Goal: Task Accomplishment & Management: Use online tool/utility

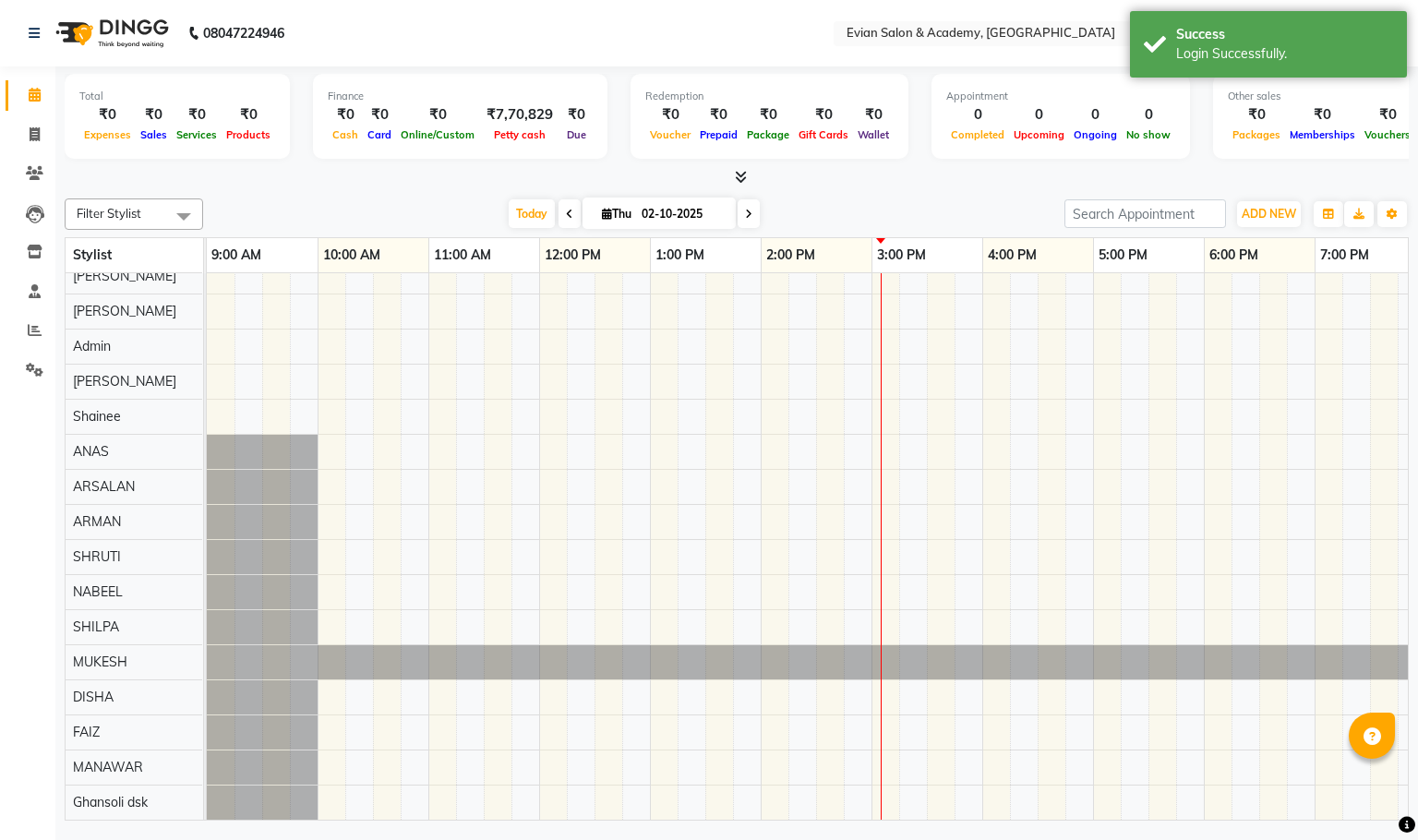
scroll to position [0, 239]
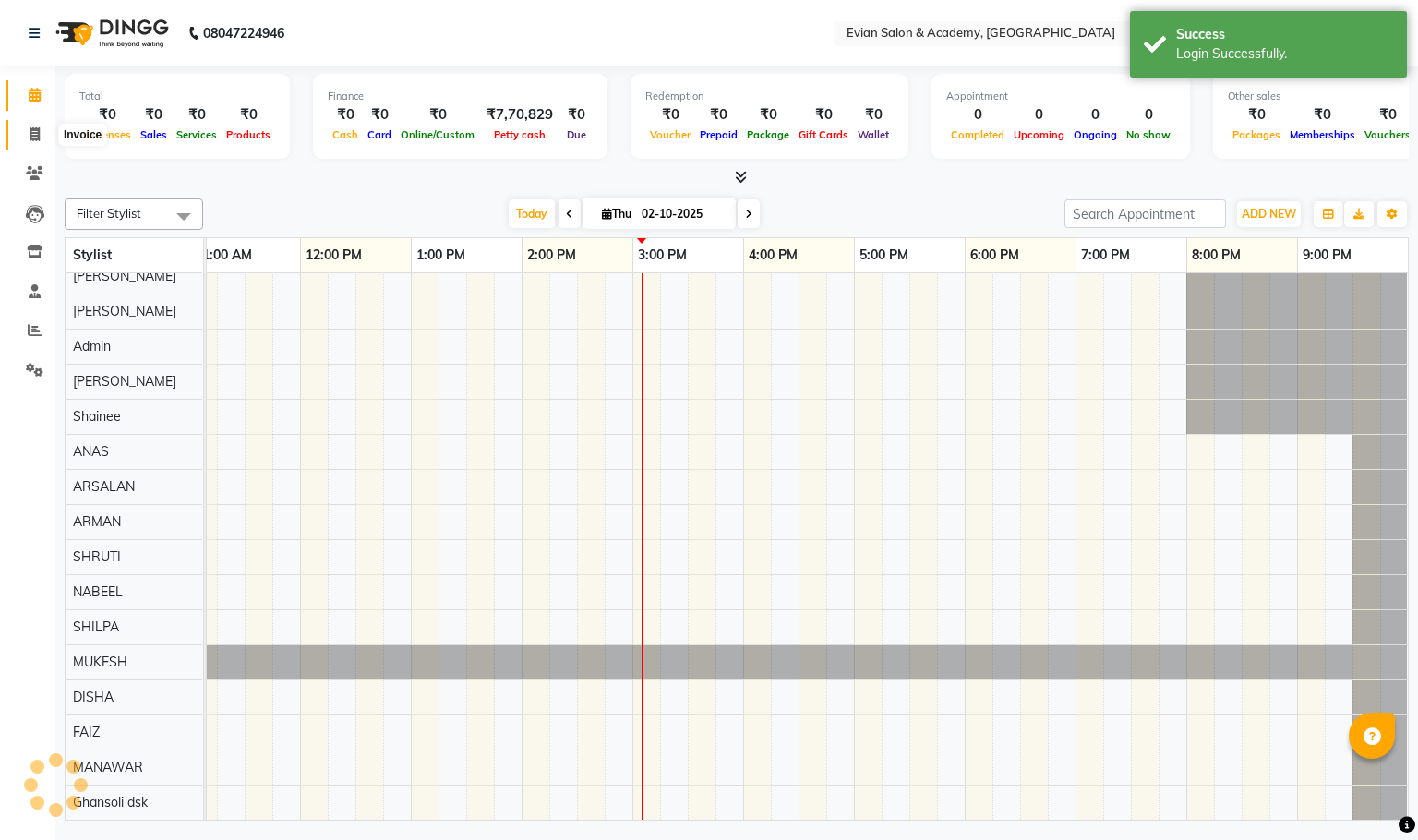
click at [34, 131] on icon at bounding box center [35, 134] width 10 height 14
select select "service"
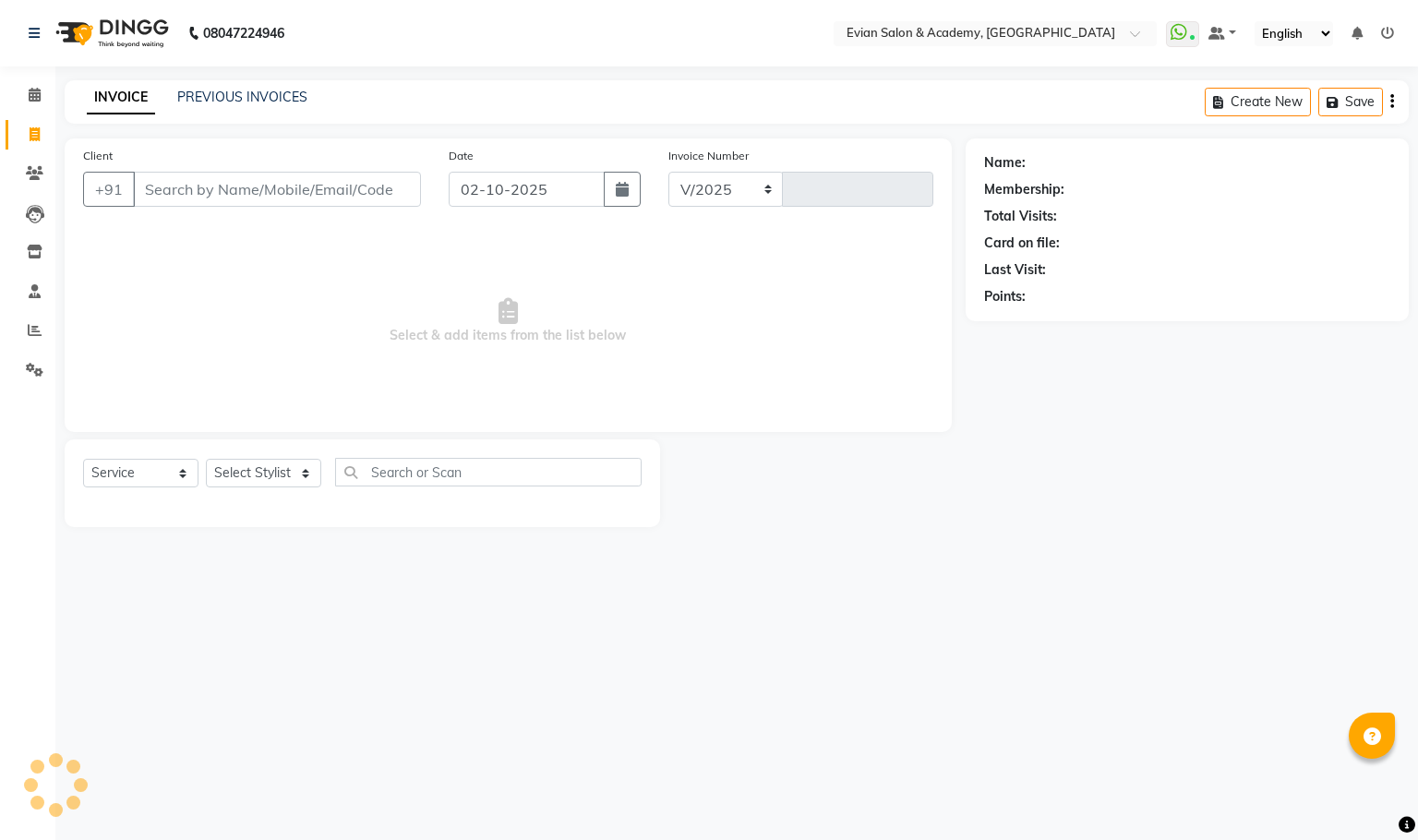
select select "4688"
type input "1542"
